Goal: Find specific page/section: Find specific page/section

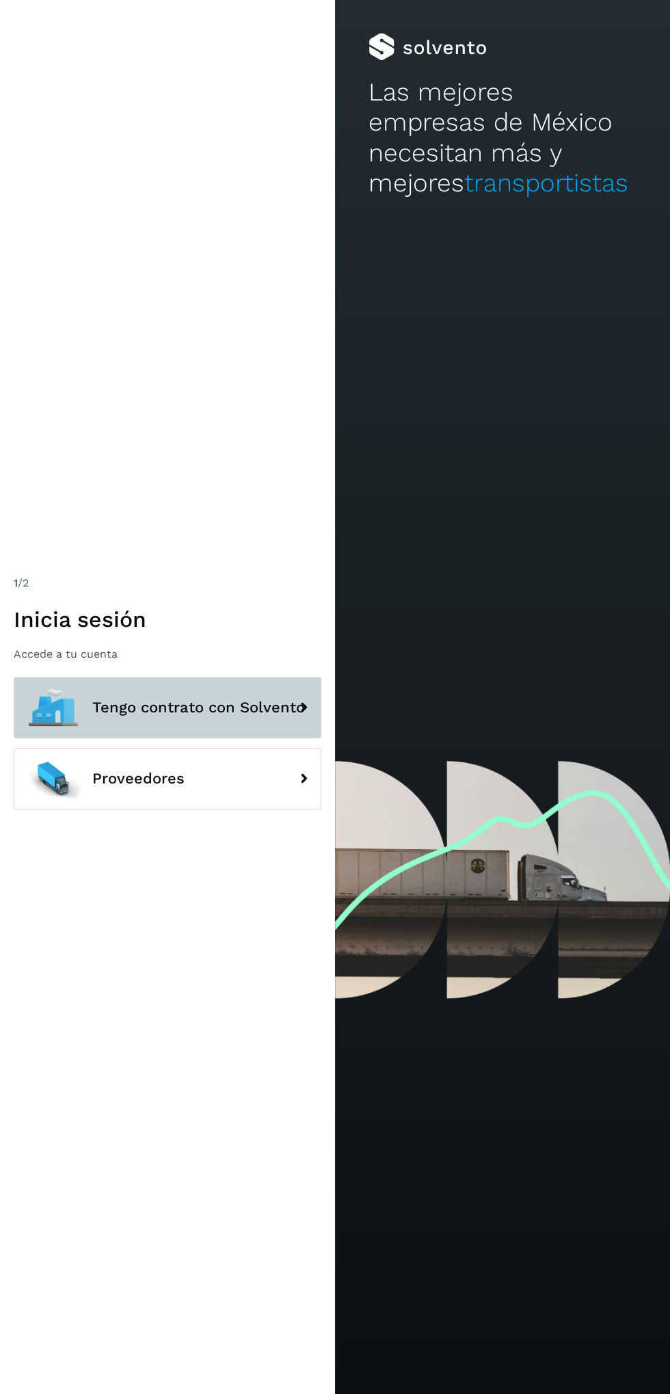
click at [225, 716] on span "Tengo contrato con Solvento" at bounding box center [198, 707] width 213 height 16
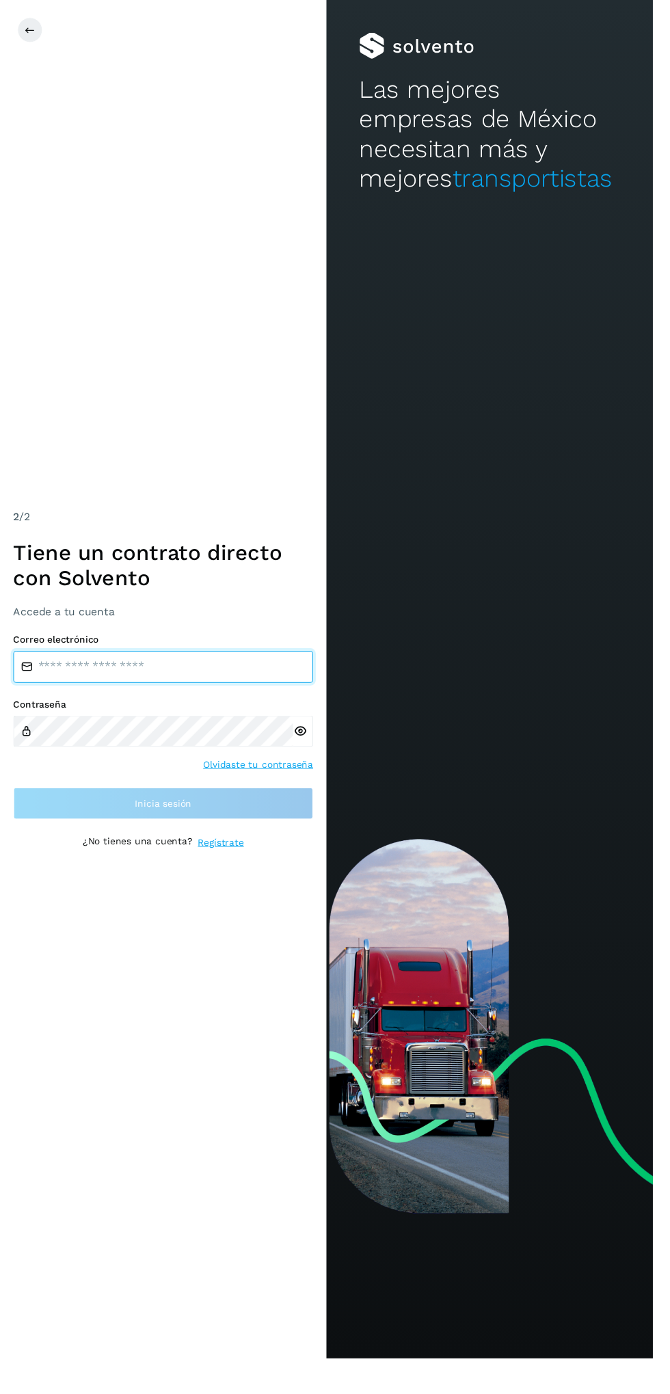
click at [224, 701] on input "email" at bounding box center [168, 684] width 308 height 33
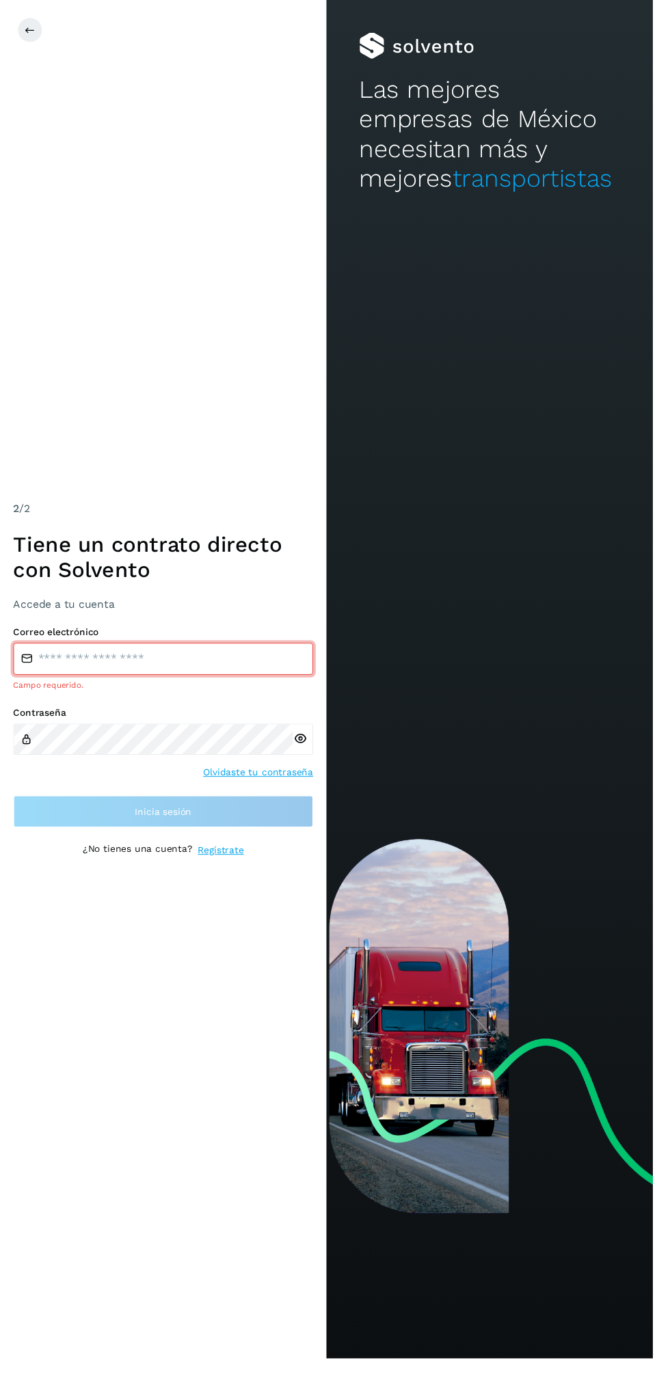
type input "**********"
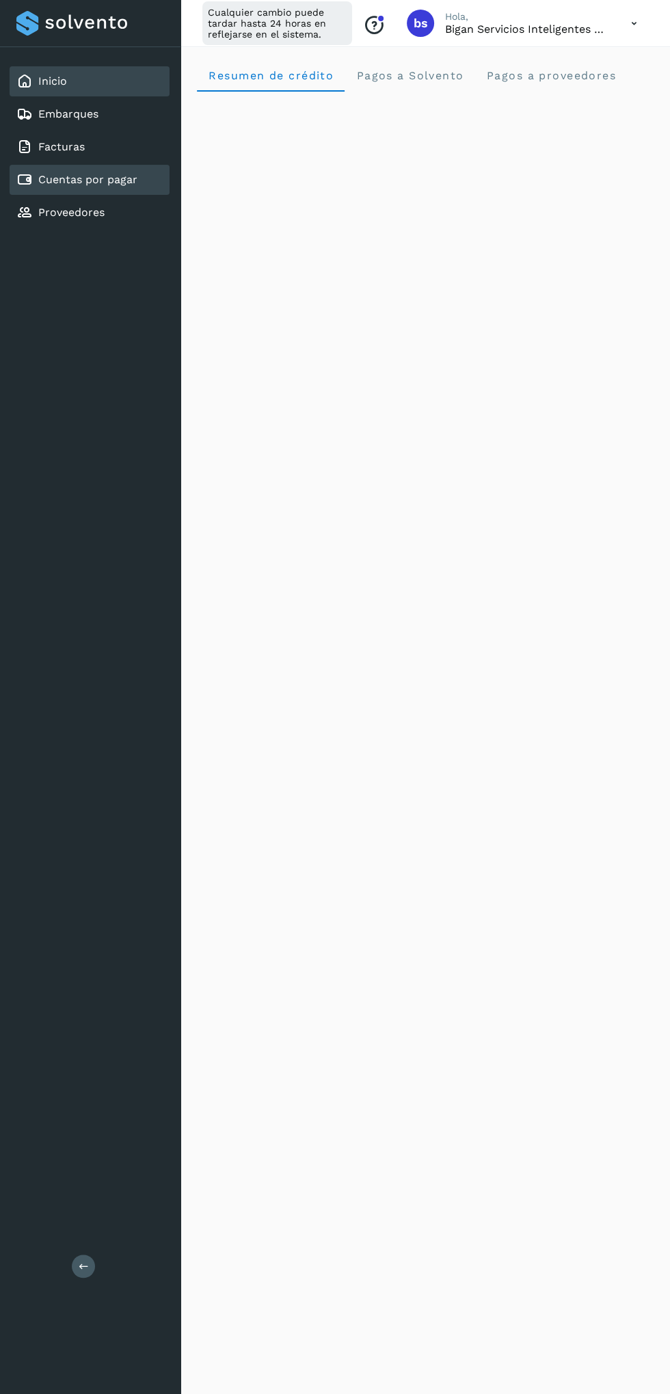
click at [105, 176] on link "Cuentas por pagar" at bounding box center [87, 179] width 99 height 13
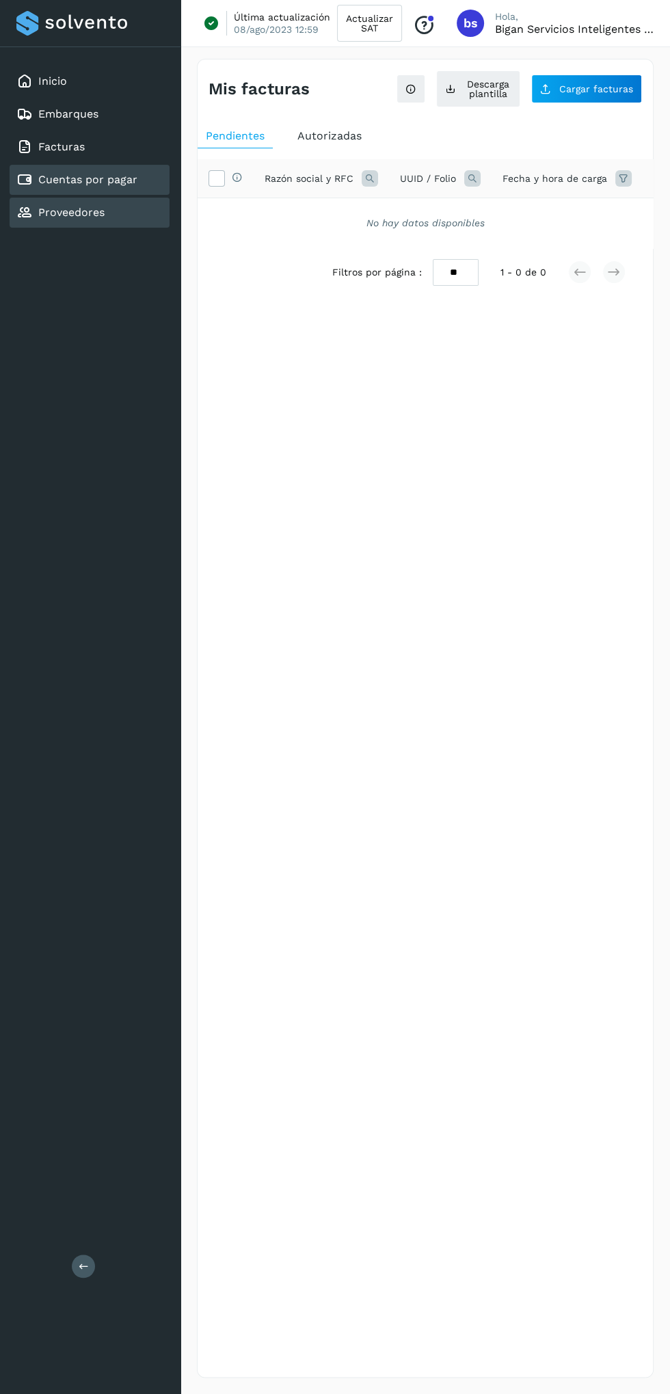
click at [68, 218] on link "Proveedores" at bounding box center [71, 212] width 66 height 13
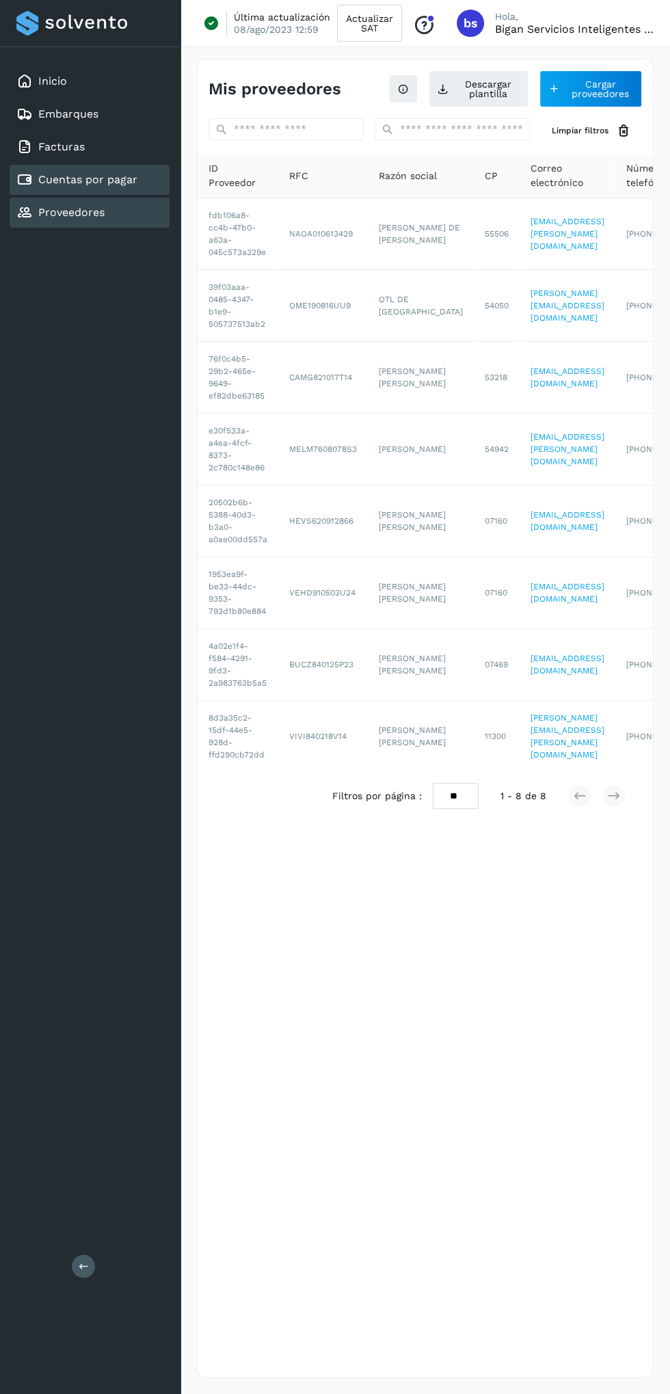
click at [63, 180] on link "Cuentas por pagar" at bounding box center [87, 179] width 99 height 13
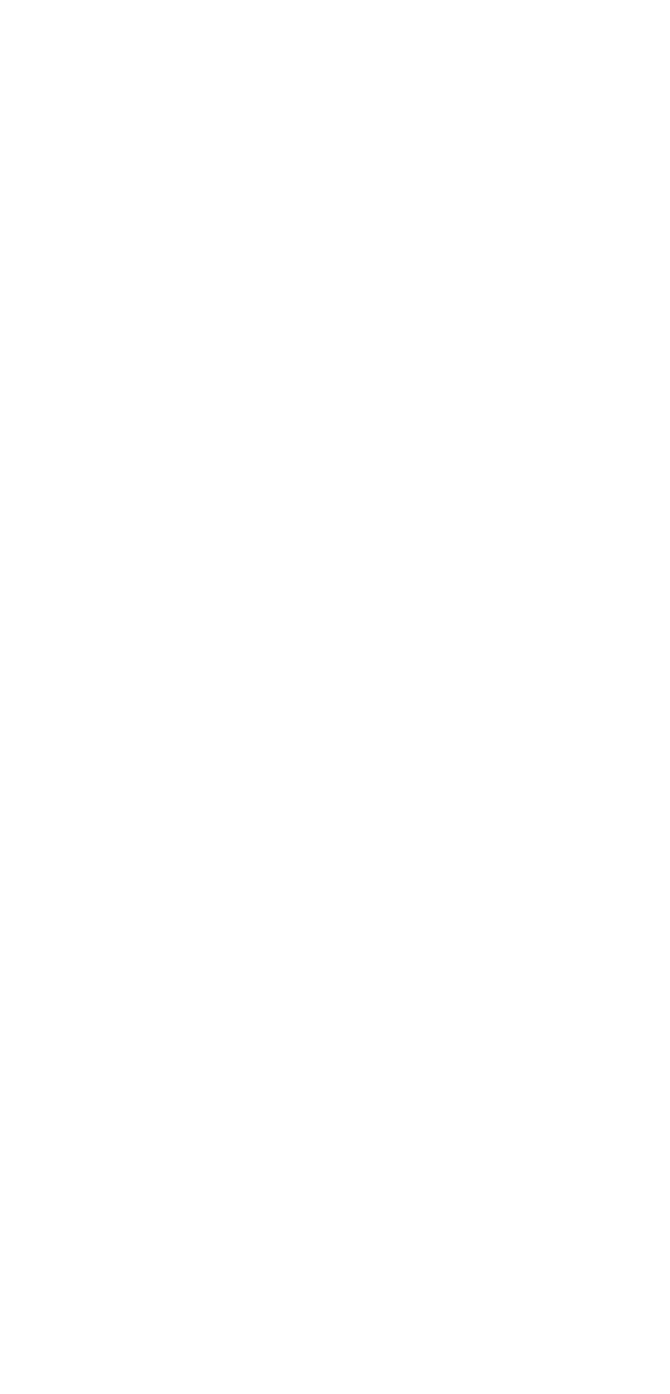
click at [399, 836] on div at bounding box center [335, 697] width 670 height 1394
